Goal: Information Seeking & Learning: Compare options

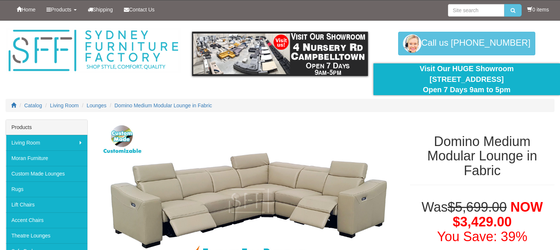
scroll to position [676, 0]
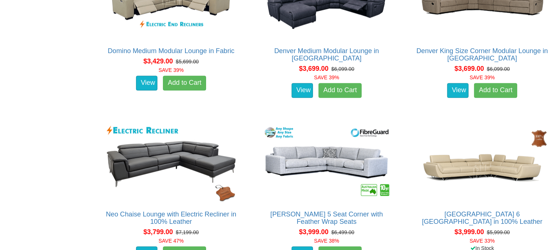
scroll to position [1521, 0]
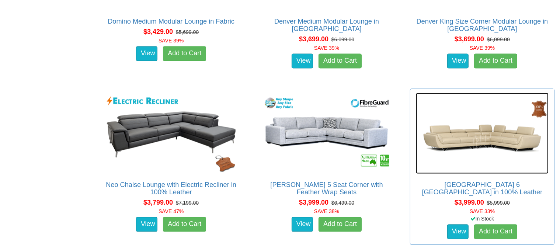
click at [479, 145] on img at bounding box center [482, 133] width 133 height 81
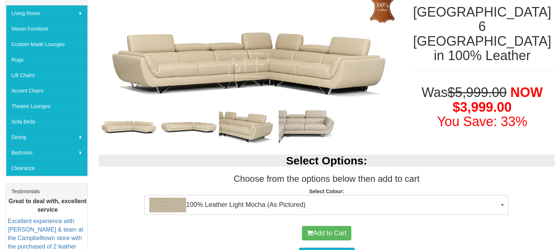
scroll to position [131, 0]
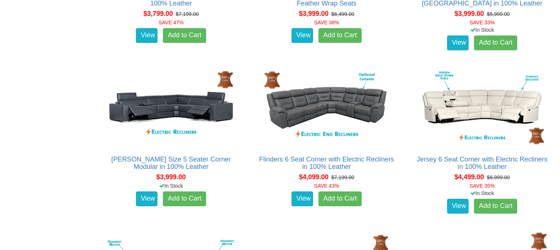
scroll to position [1727, 0]
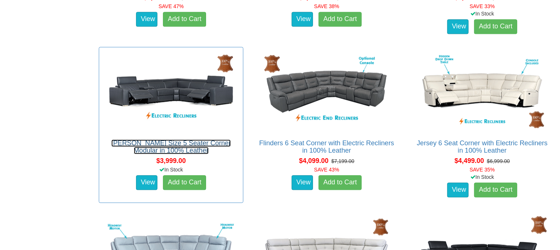
click at [179, 142] on link "Valencia King Size 5 Seater Corner Modular in 100% Leather" at bounding box center [171, 146] width 120 height 15
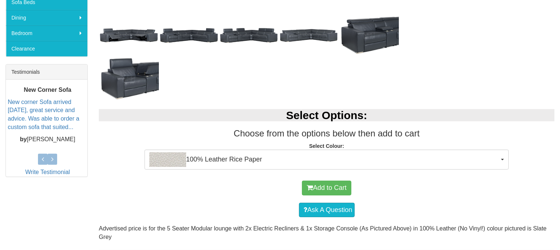
scroll to position [251, 0]
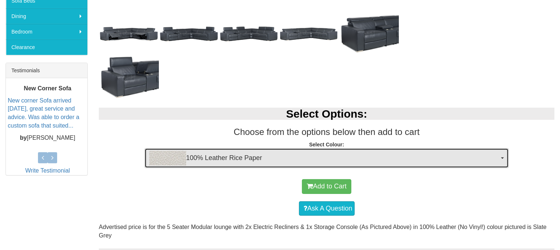
click at [502, 155] on button "100% Leather Rice Paper" at bounding box center [327, 158] width 365 height 20
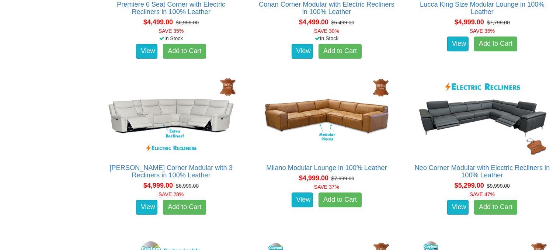
scroll to position [2019, 0]
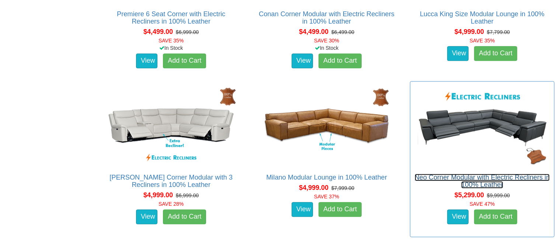
click at [502, 179] on link "Neo Corner Modular with Electric Recliners in 100% Leather" at bounding box center [482, 181] width 135 height 15
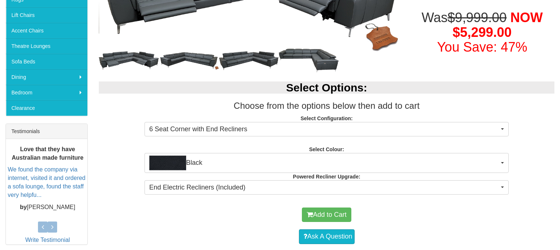
scroll to position [192, 0]
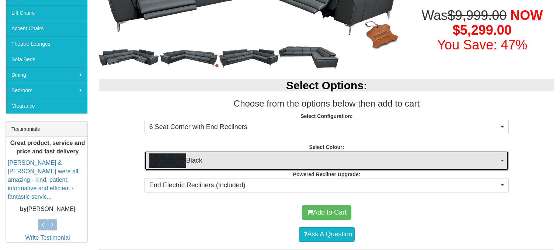
click at [502, 161] on button "Black" at bounding box center [327, 161] width 365 height 20
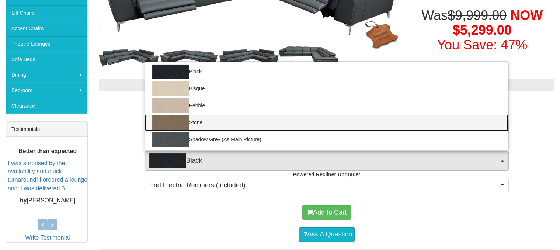
click at [171, 124] on img at bounding box center [170, 122] width 37 height 15
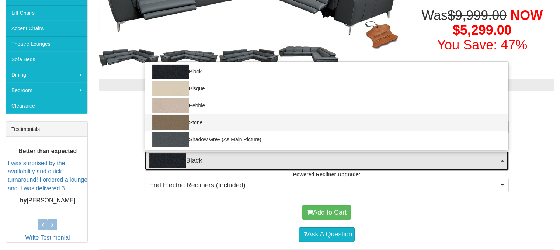
select select "1390"
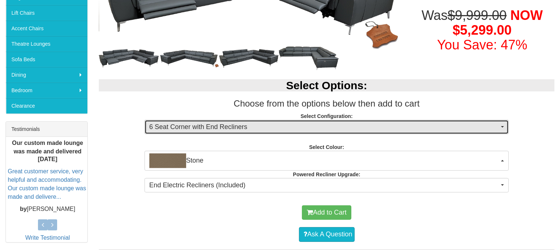
click at [503, 125] on button "6 Seat Corner with End Recliners" at bounding box center [327, 127] width 365 height 15
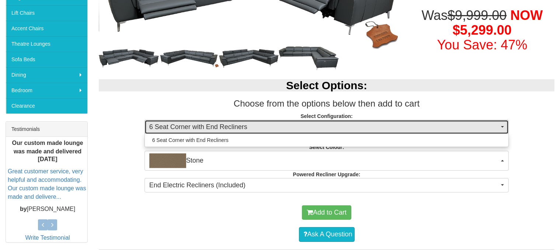
click at [503, 125] on button "6 Seat Corner with End Recliners" at bounding box center [327, 127] width 365 height 15
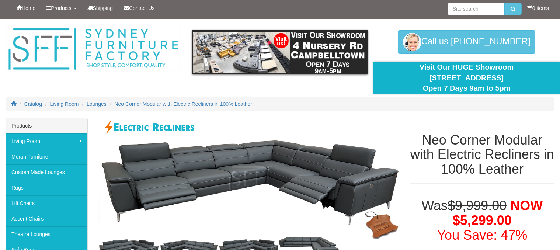
scroll to position [0, 0]
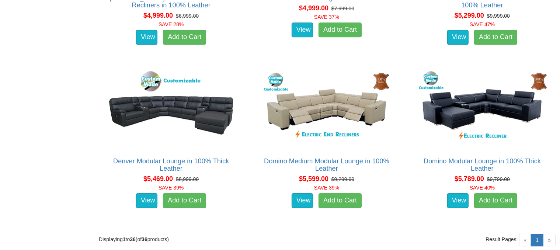
scroll to position [2193, 0]
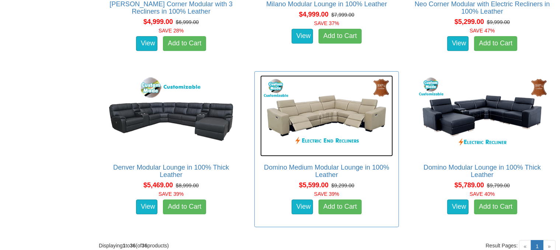
click at [342, 121] on img at bounding box center [326, 115] width 133 height 81
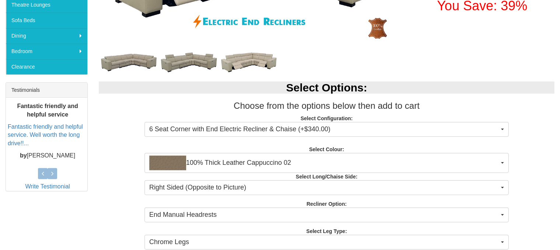
scroll to position [228, 0]
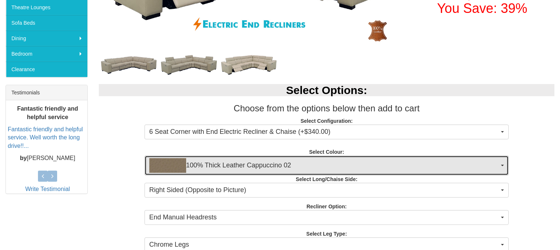
click at [501, 165] on span "button" at bounding box center [502, 165] width 3 height 1
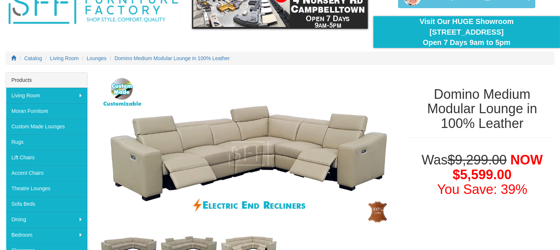
scroll to position [0, 0]
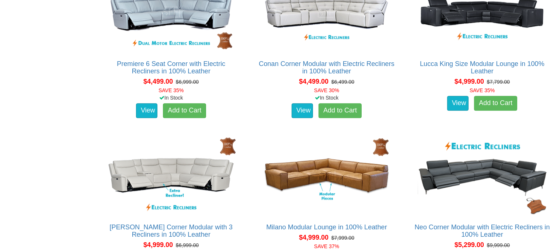
scroll to position [1973, 0]
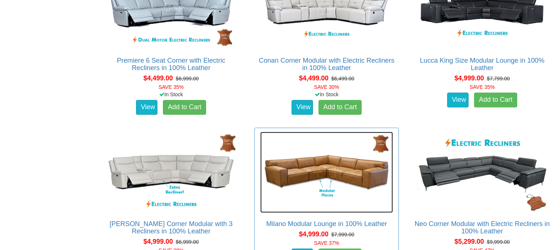
click at [350, 167] on img at bounding box center [326, 172] width 133 height 81
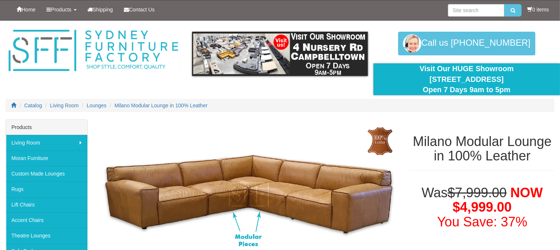
scroll to position [52, 0]
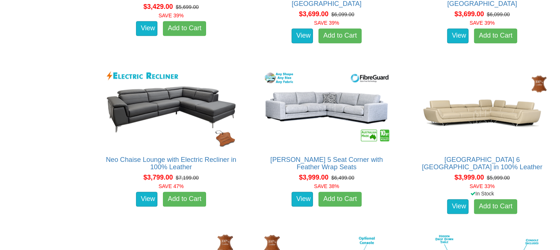
scroll to position [1550, 0]
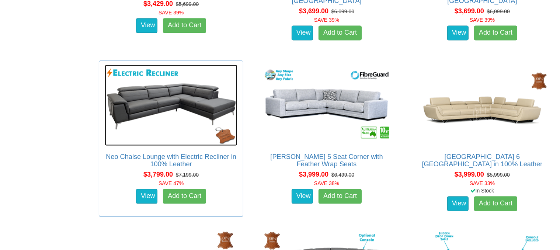
click at [172, 97] on img at bounding box center [171, 105] width 133 height 81
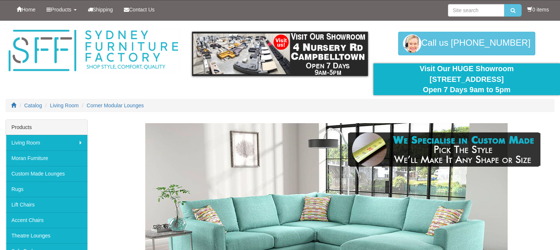
scroll to position [1550, 0]
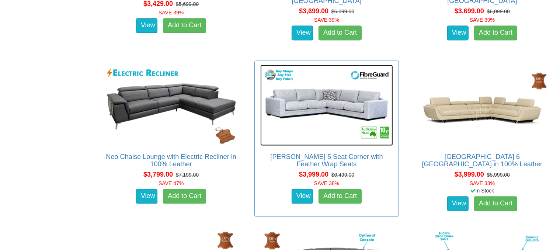
click at [332, 109] on img at bounding box center [326, 105] width 133 height 81
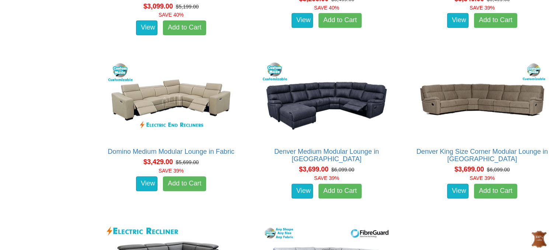
scroll to position [1385, 0]
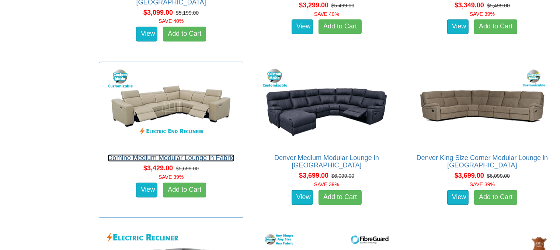
click at [172, 155] on link "Domino Medium Modular Lounge in Fabric" at bounding box center [171, 158] width 127 height 7
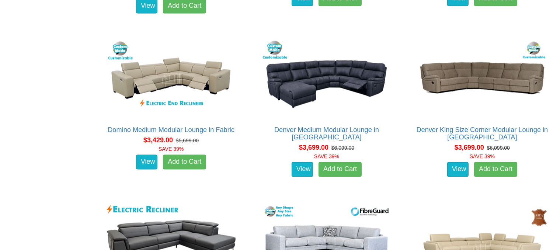
scroll to position [1410, 0]
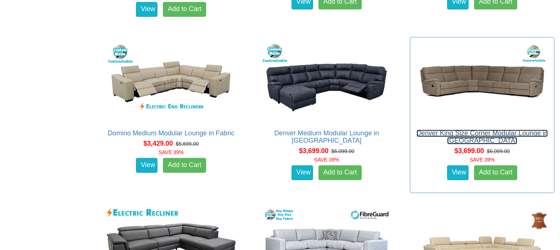
click at [483, 130] on link "Denver King Size Corner Modular Lounge in Fabric" at bounding box center [483, 136] width 132 height 15
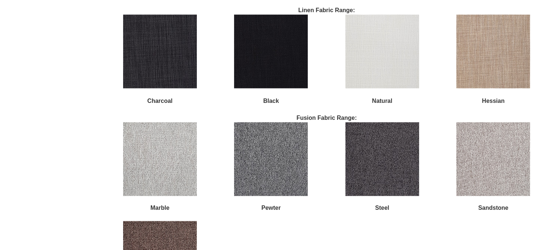
scroll to position [1223, 0]
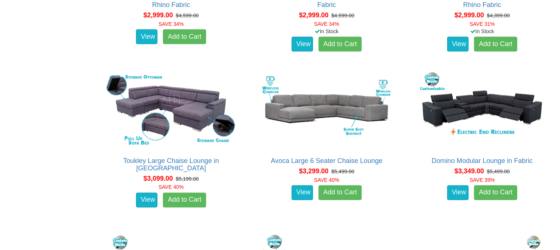
scroll to position [1215, 0]
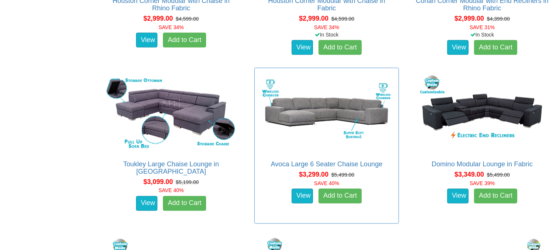
click at [320, 157] on div "Avoca Large 6 Seater Chaise Lounge About the Avoca: If you've been looking for …" at bounding box center [327, 146] width 145 height 156
click at [318, 163] on link "Avoca Large 6 Seater Chaise Lounge" at bounding box center [327, 163] width 112 height 7
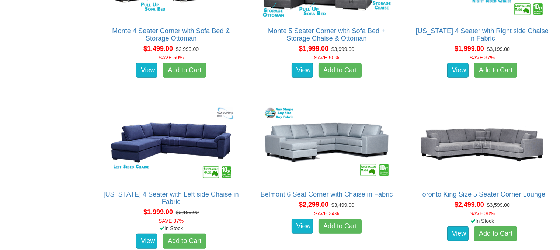
scroll to position [535, 0]
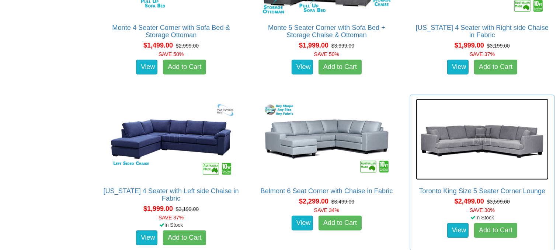
click at [484, 139] on img at bounding box center [482, 139] width 133 height 81
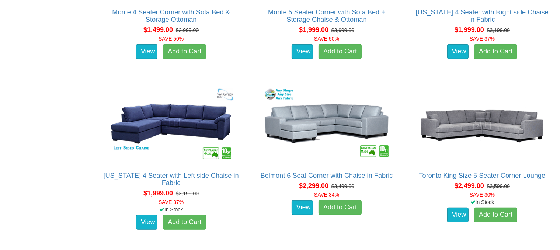
scroll to position [553, 0]
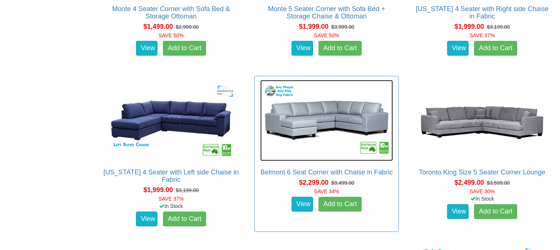
click at [328, 120] on img at bounding box center [326, 120] width 133 height 81
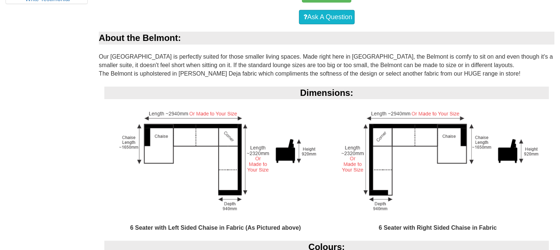
scroll to position [421, 0]
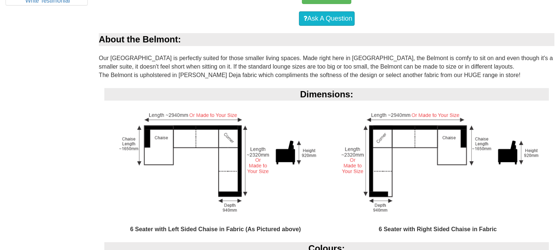
drag, startPoint x: 558, startPoint y: 101, endPoint x: 564, endPoint y: 97, distance: 7.2
click at [560, 97] on html "Toggle Navigation Home Products Living Room [GEOGRAPHIC_DATA] Sofas Australian …" at bounding box center [280, 205] width 560 height 1253
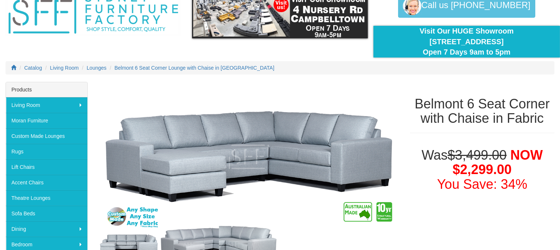
scroll to position [0, 0]
